Goal: Task Accomplishment & Management: Complete application form

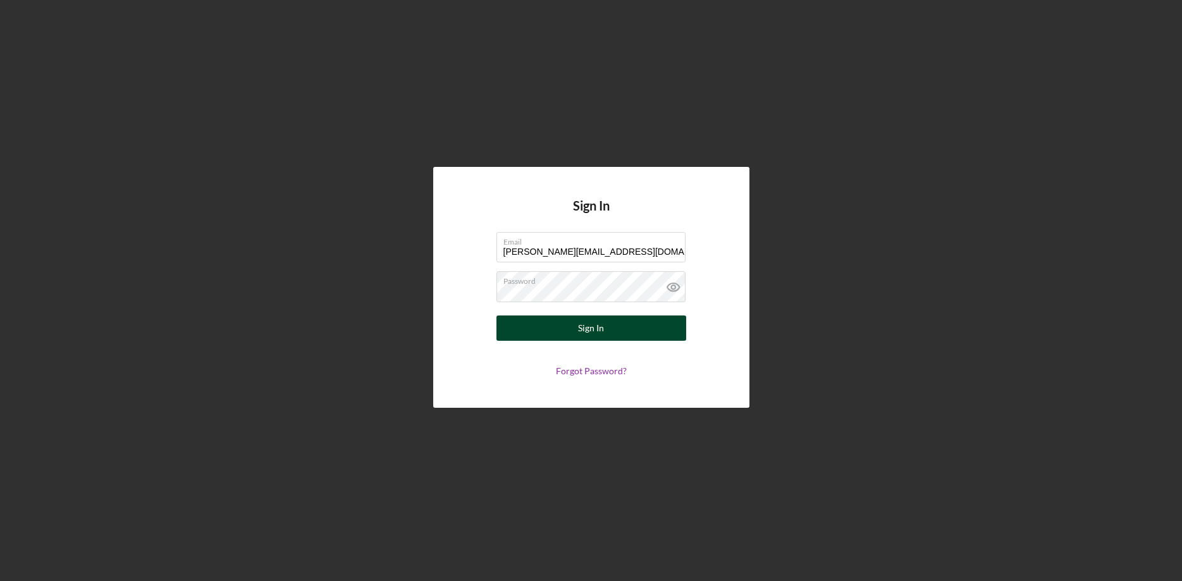
type input "[PERSON_NAME][EMAIL_ADDRESS][DOMAIN_NAME]"
click at [580, 328] on div "Sign In" at bounding box center [591, 328] width 26 height 25
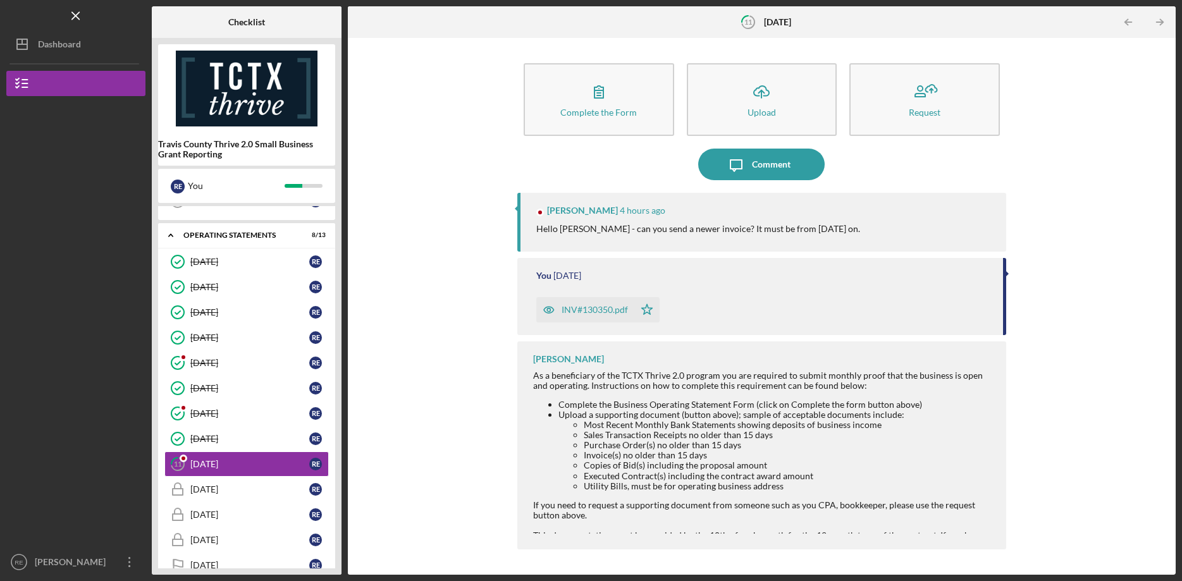
scroll to position [70, 0]
click at [226, 461] on div "[DATE]" at bounding box center [249, 464] width 119 height 10
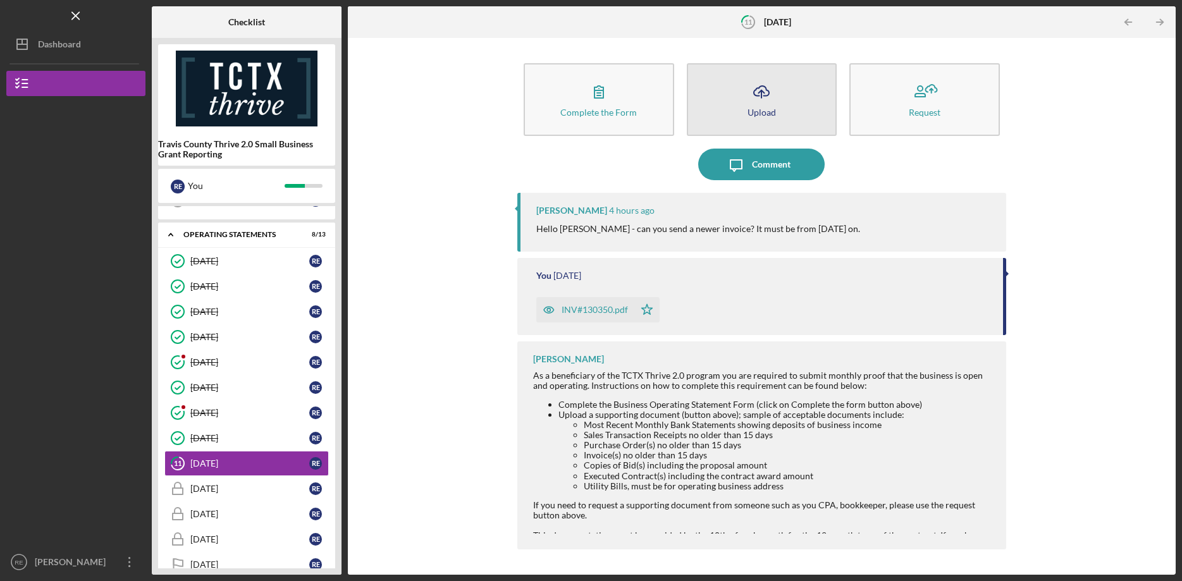
click at [763, 104] on icon "Icon/Upload" at bounding box center [762, 92] width 32 height 32
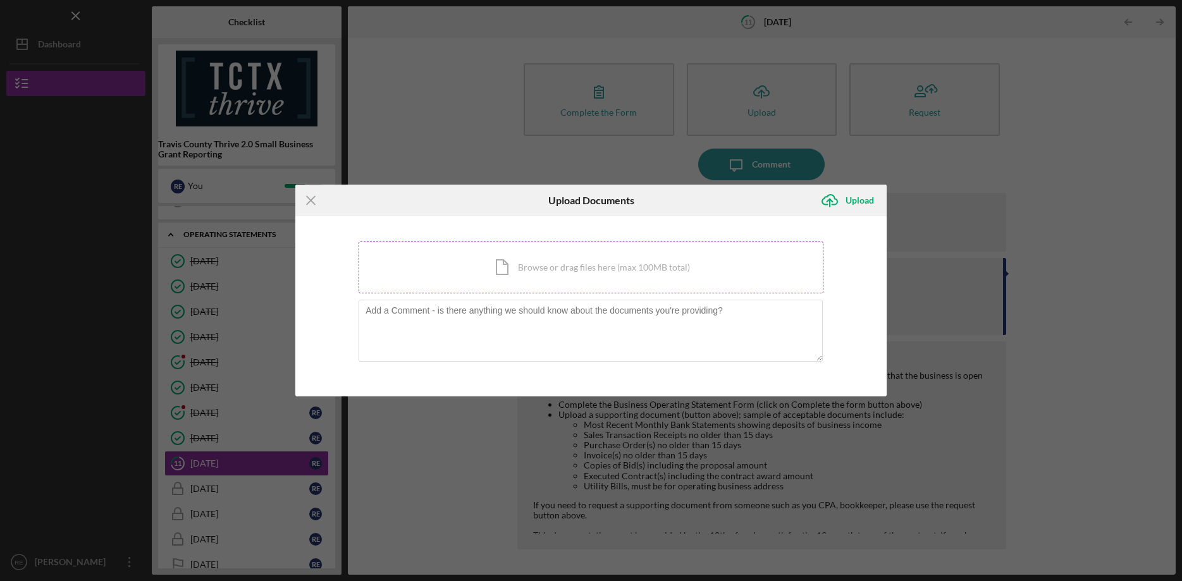
click at [503, 285] on div "Icon/Document Browse or drag files here (max 100MB total) Tap to choose files o…" at bounding box center [591, 268] width 465 height 52
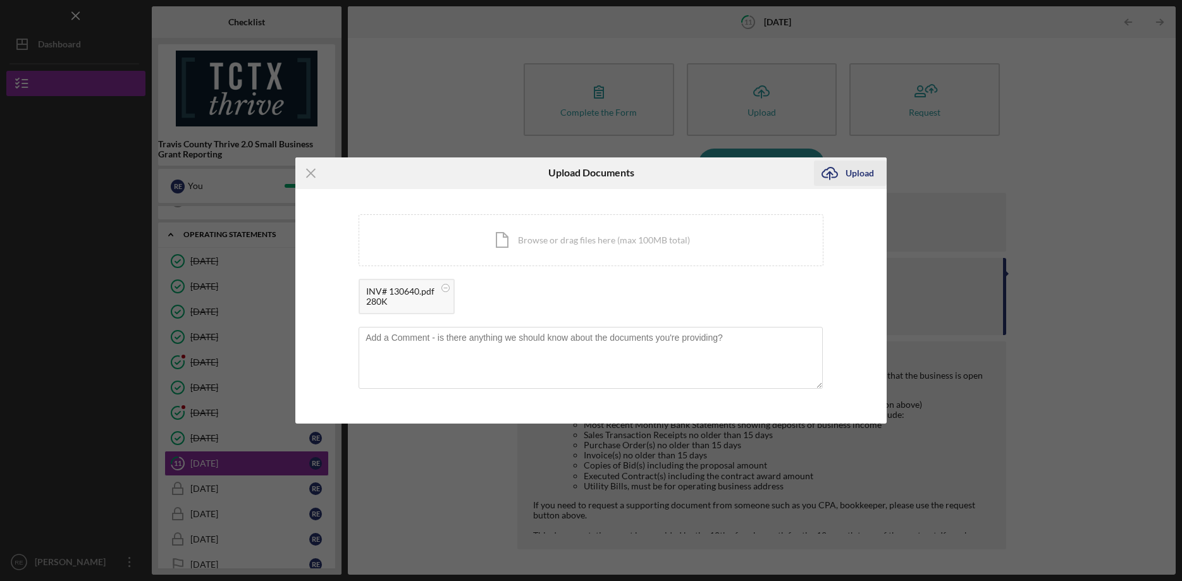
click at [868, 173] on div "Upload" at bounding box center [860, 173] width 28 height 25
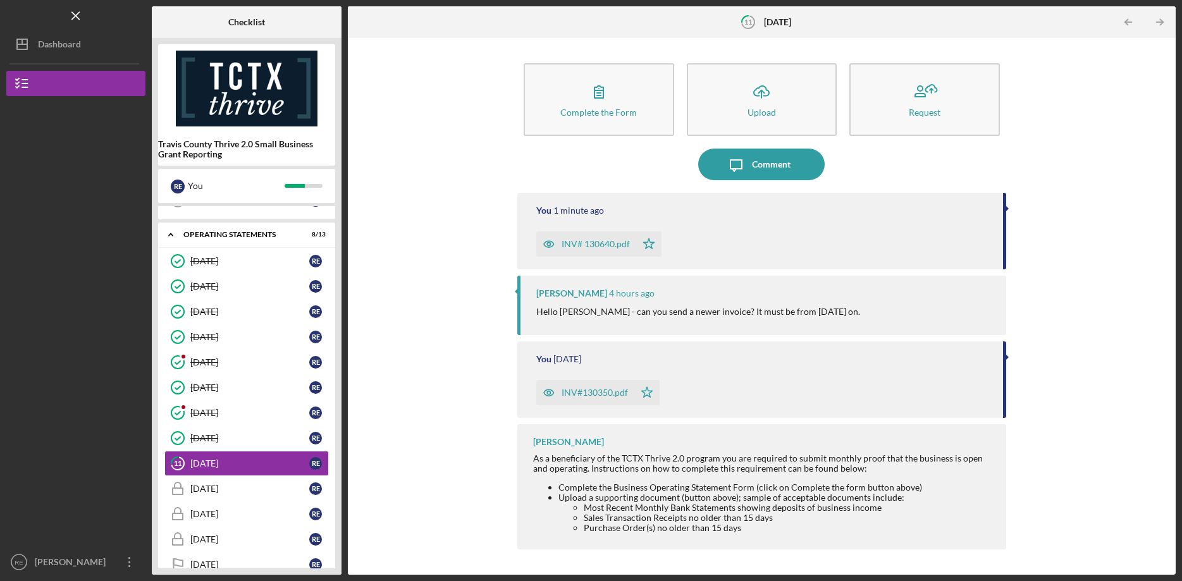
click at [1032, 213] on div "Complete the Form Form Icon/Upload Upload Request Icon/Message Comment You 1 mi…" at bounding box center [761, 306] width 815 height 524
